Goal: Download file/media

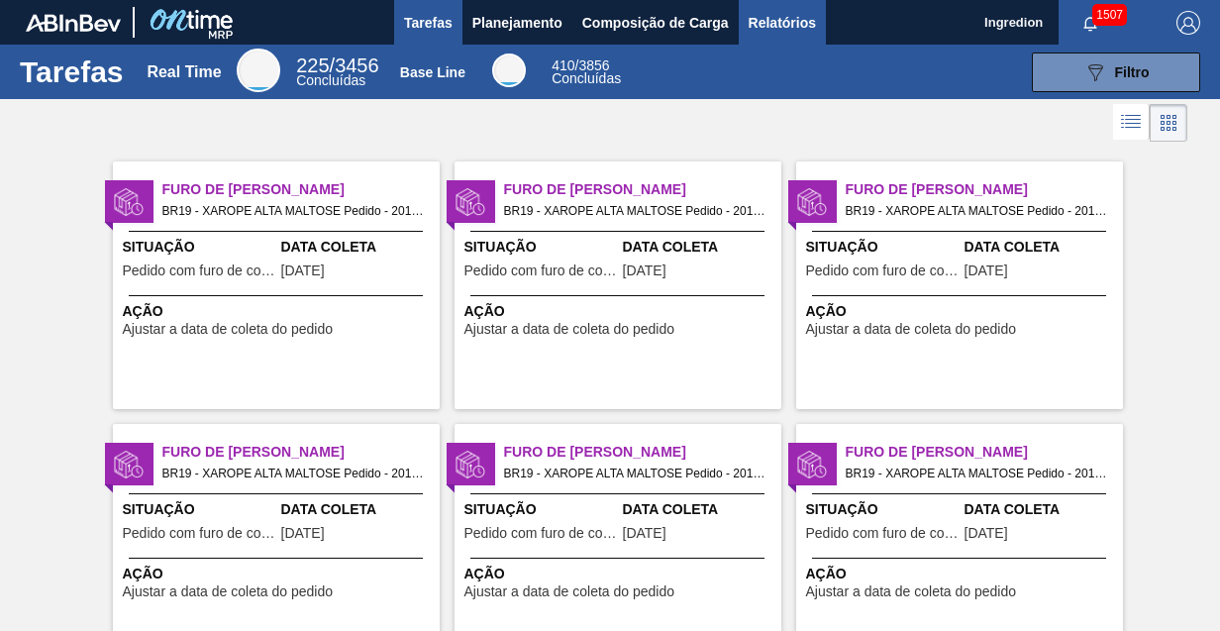
click at [780, 22] on span "Relatórios" at bounding box center [782, 23] width 67 height 24
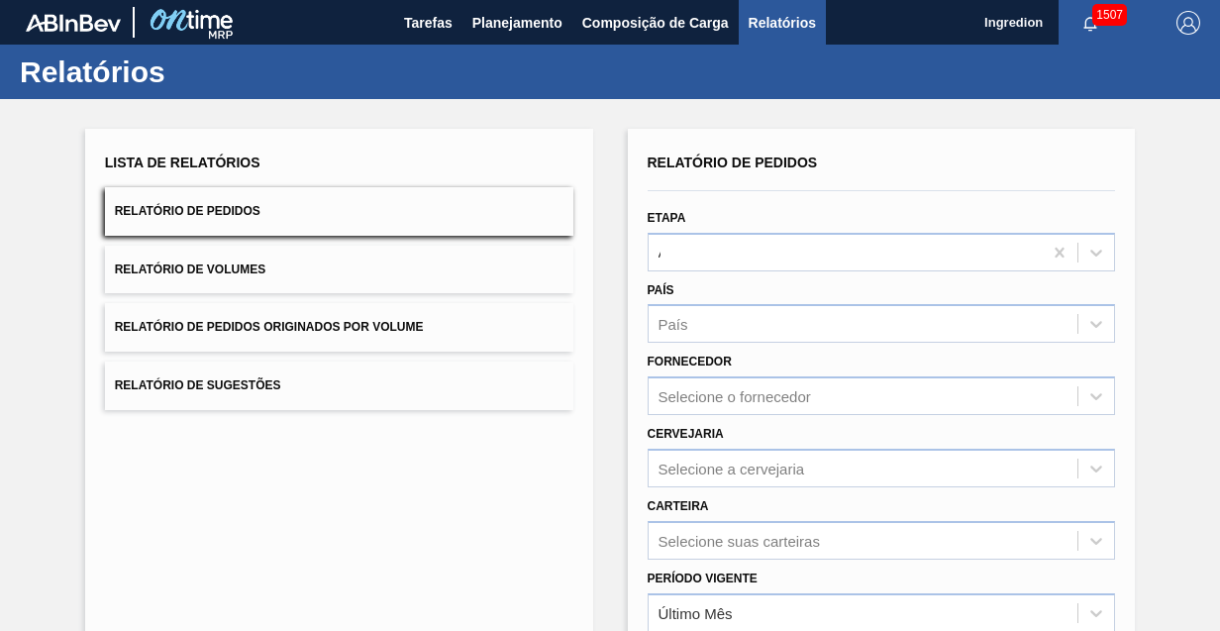
type input "Aguardando Faturamento"
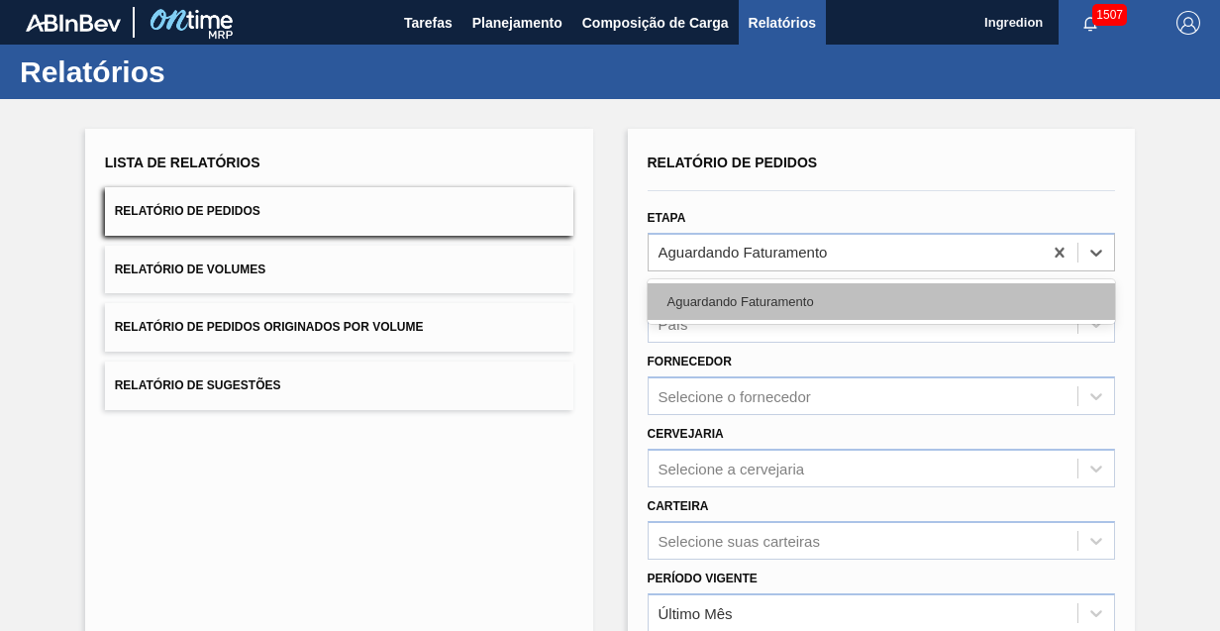
click at [879, 300] on div "Aguardando Faturamento" at bounding box center [882, 301] width 468 height 37
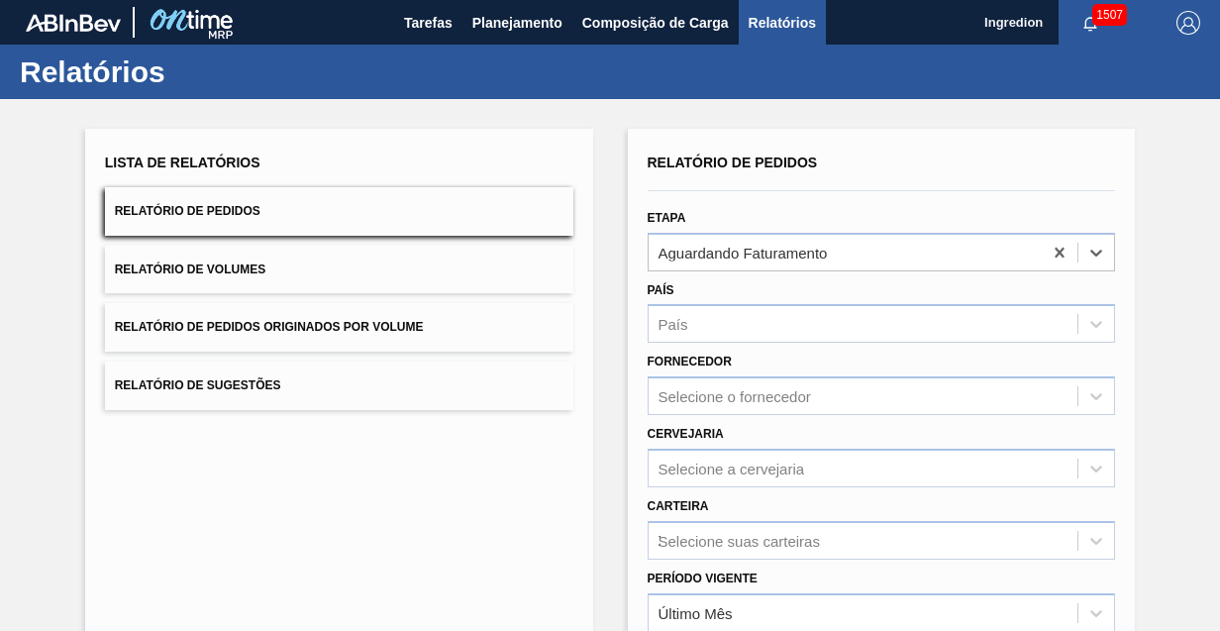
type input "Xarope"
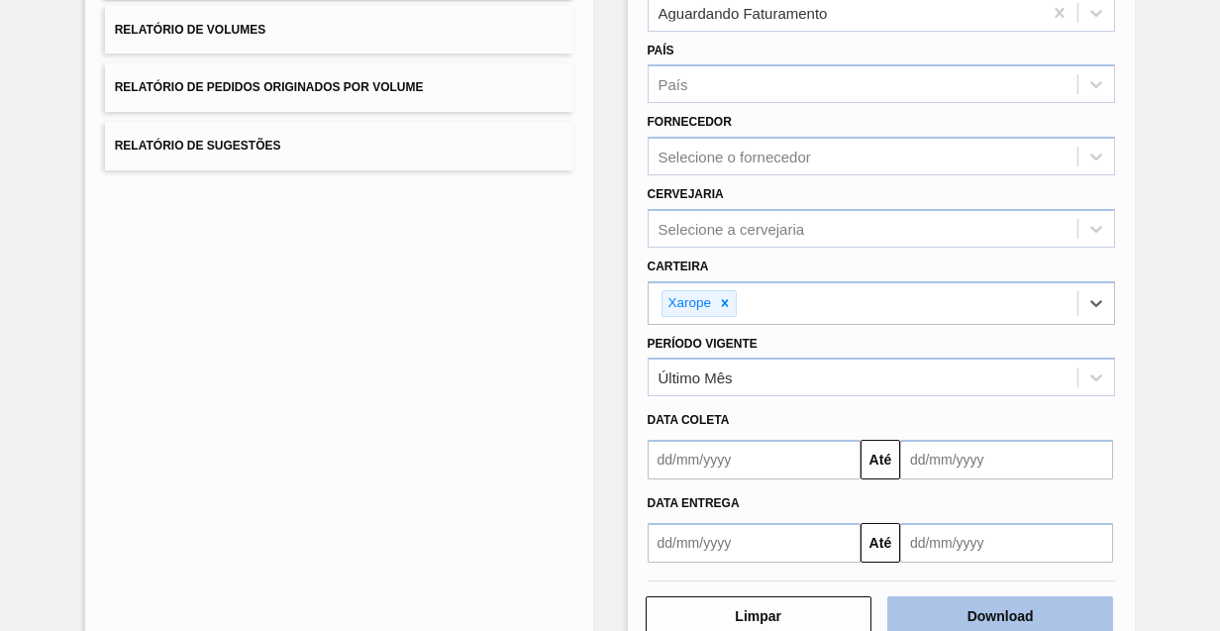
click at [997, 612] on button "Download" at bounding box center [1000, 616] width 226 height 40
